Goal: Information Seeking & Learning: Learn about a topic

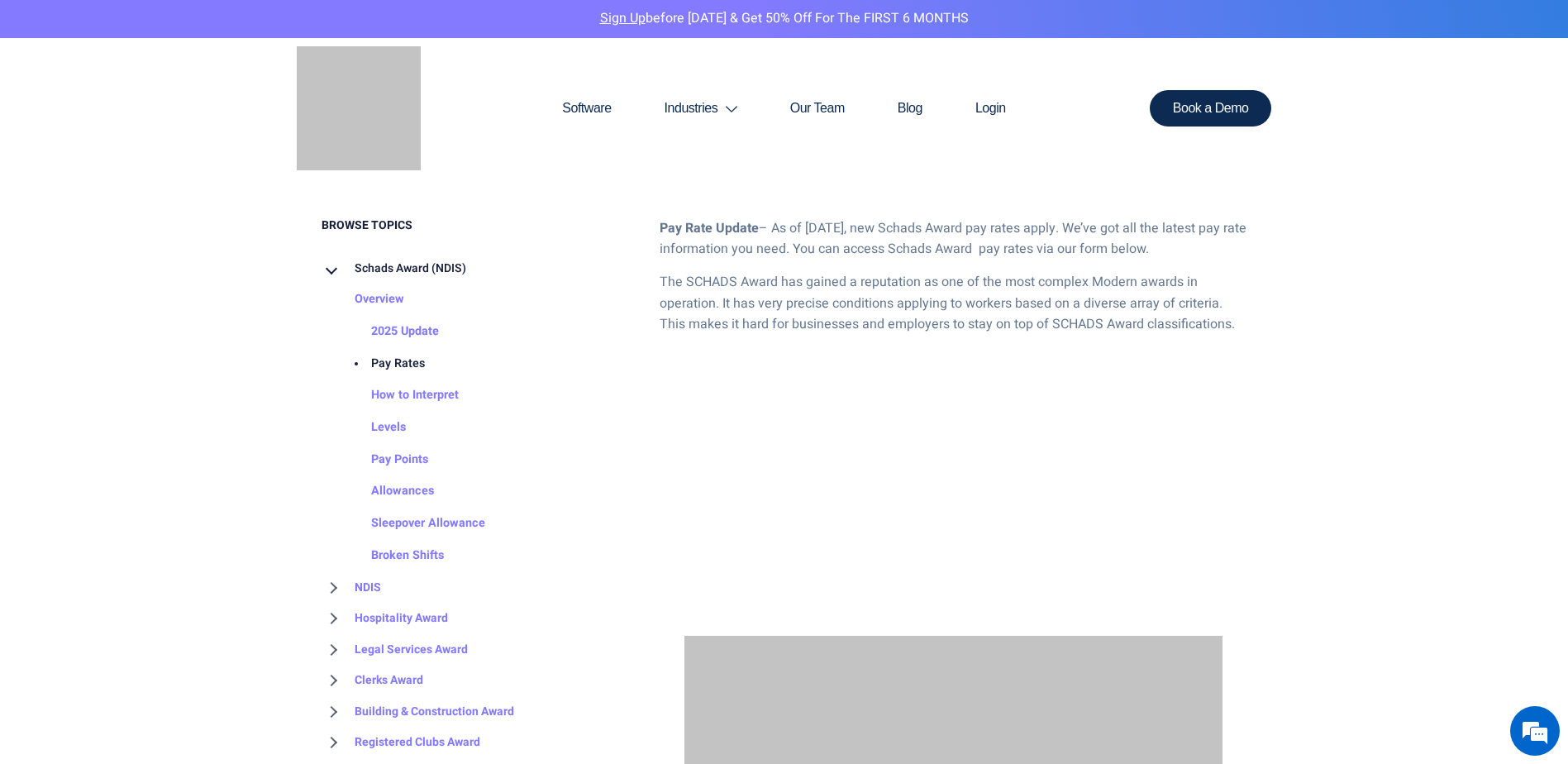
scroll to position [827, 0]
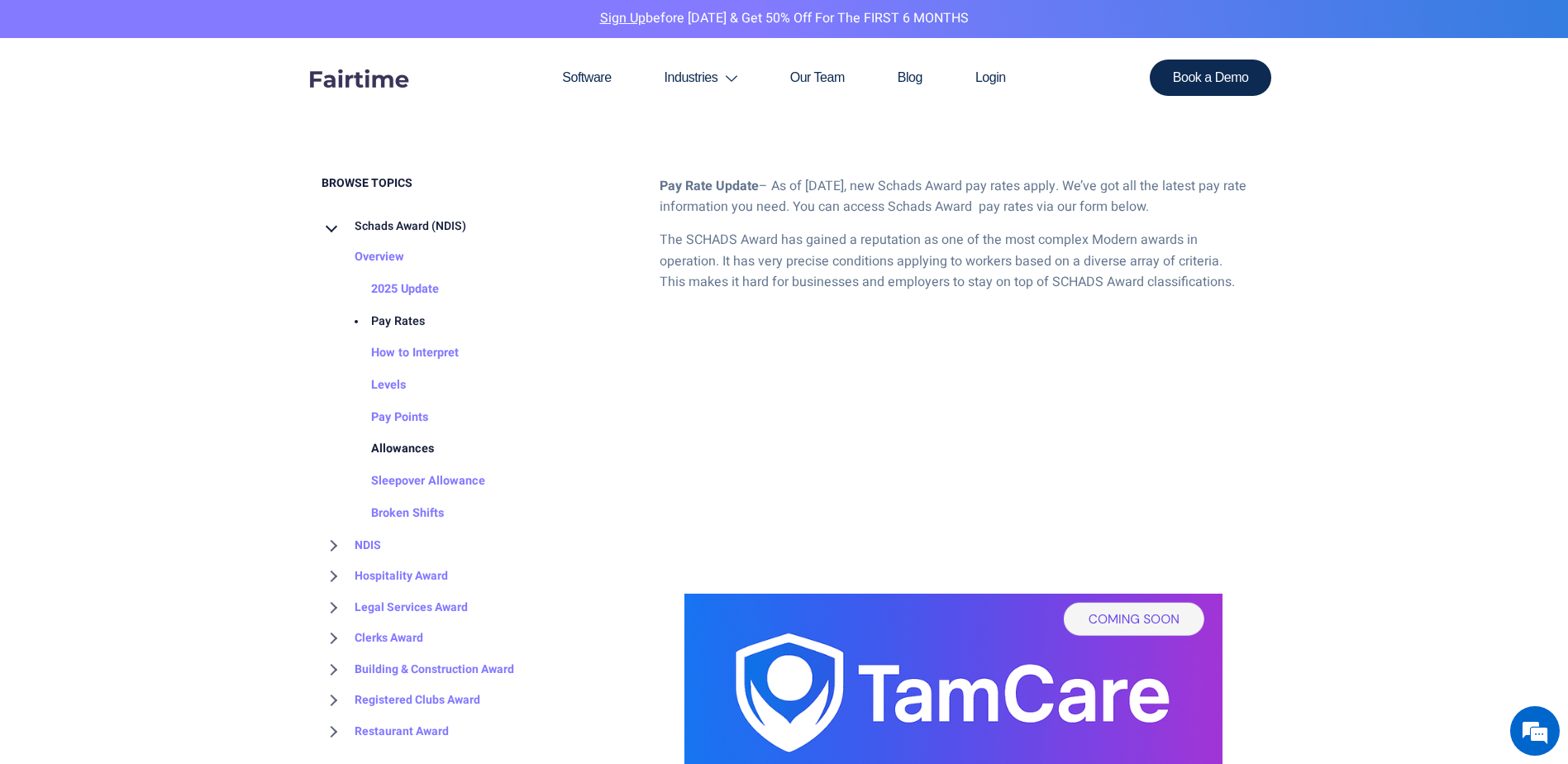
click at [422, 451] on link "Allowances" at bounding box center [386, 449] width 96 height 32
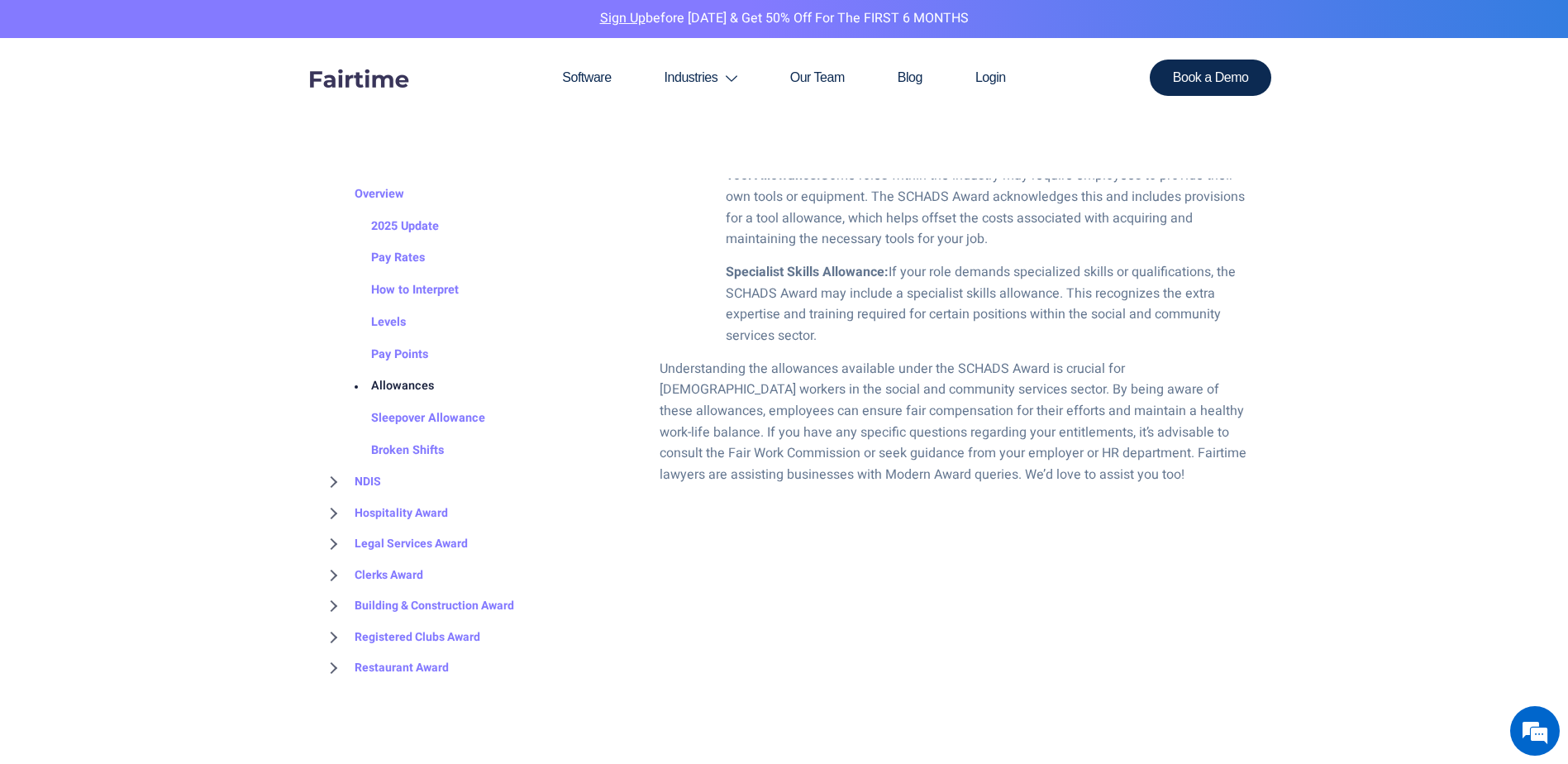
scroll to position [1735, 0]
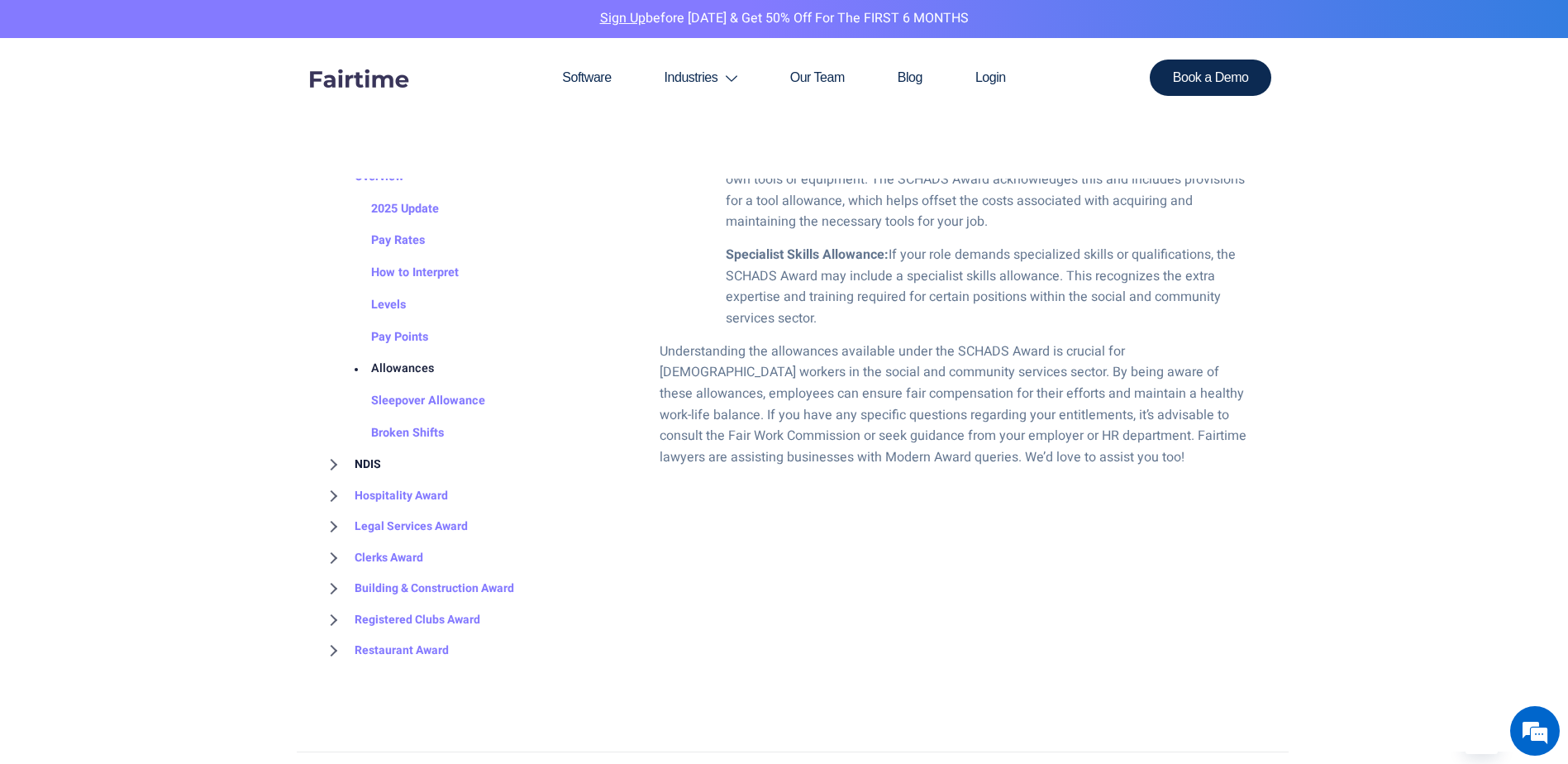
click at [331, 468] on link "NDIS" at bounding box center [351, 465] width 60 height 31
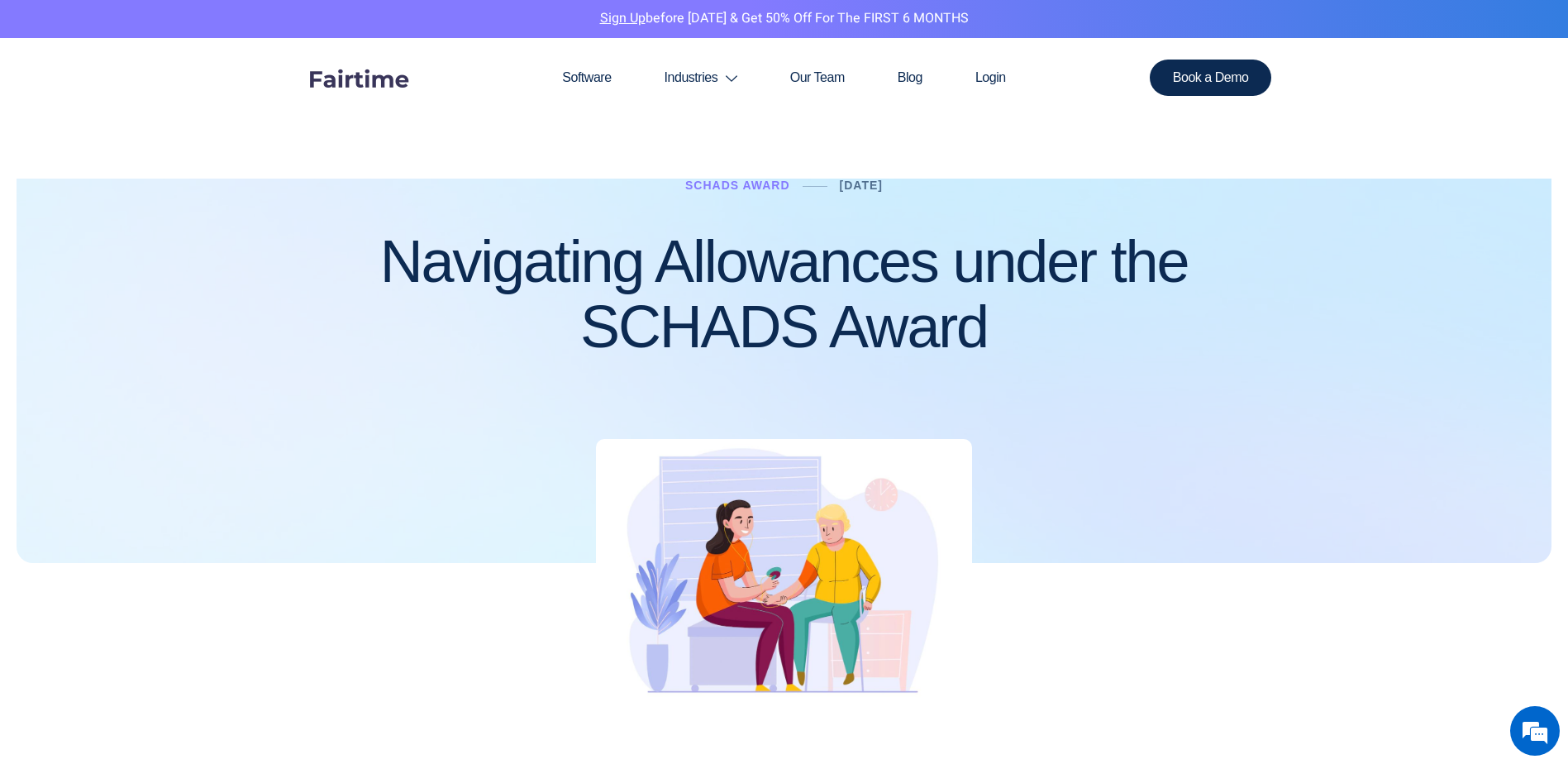
scroll to position [0, 0]
